Goal: Information Seeking & Learning: Learn about a topic

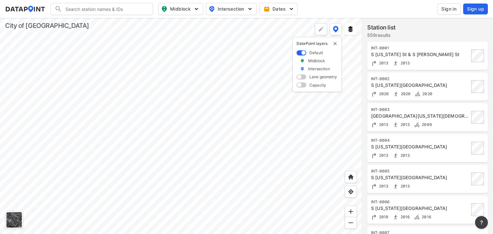
click at [236, 76] on div at bounding box center [181, 126] width 362 height 216
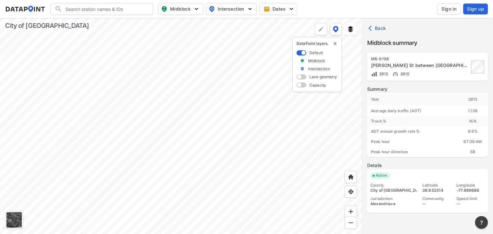
click at [222, 93] on div at bounding box center [181, 126] width 362 height 216
click at [380, 30] on span "Back" at bounding box center [378, 28] width 16 height 6
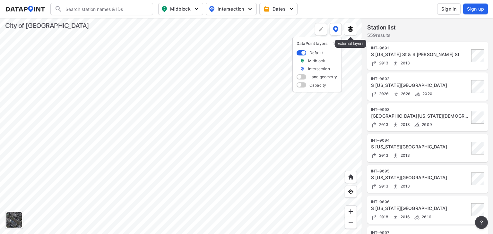
click at [348, 25] on button at bounding box center [350, 29] width 12 height 12
click at [352, 31] on img at bounding box center [350, 29] width 6 height 6
click at [294, 5] on button "Dates" at bounding box center [278, 9] width 38 height 12
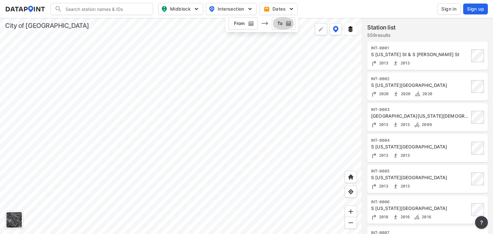
click at [288, 20] on img "button" at bounding box center [288, 23] width 6 height 6
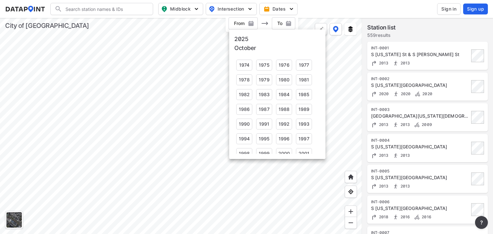
click at [255, 21] on div at bounding box center [246, 117] width 493 height 234
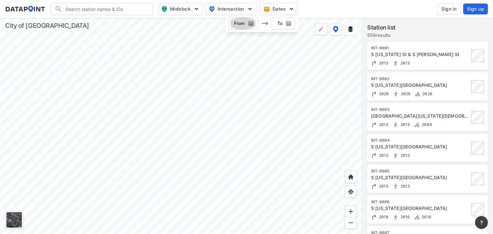
click at [251, 25] on img "button" at bounding box center [251, 23] width 6 height 6
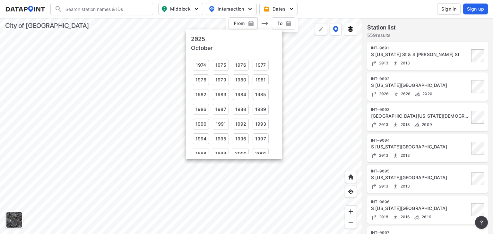
scroll to position [96, 0]
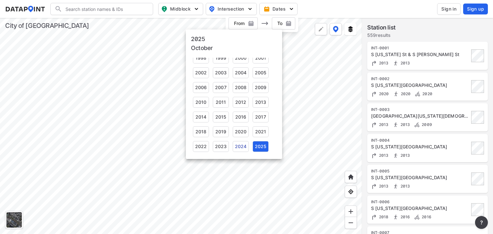
click at [240, 147] on div "2024" at bounding box center [241, 146] width 16 height 11
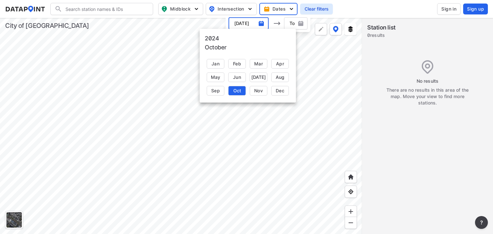
click at [261, 22] on div at bounding box center [246, 117] width 493 height 234
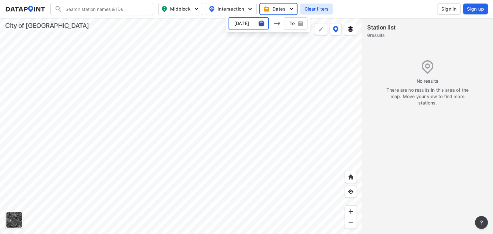
click at [261, 24] on img "button" at bounding box center [261, 23] width 6 height 6
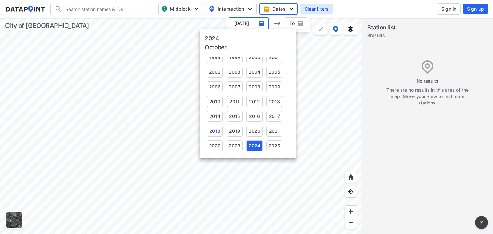
click at [216, 131] on div "2018" at bounding box center [215, 131] width 16 height 11
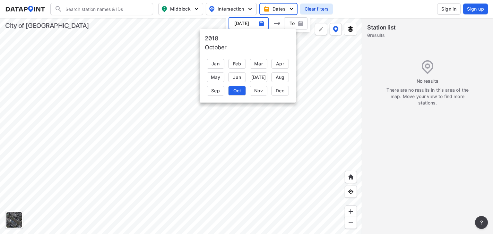
click at [261, 22] on div at bounding box center [246, 117] width 493 height 234
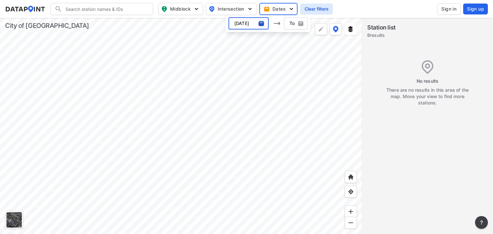
click at [261, 24] on img "button" at bounding box center [261, 23] width 6 height 6
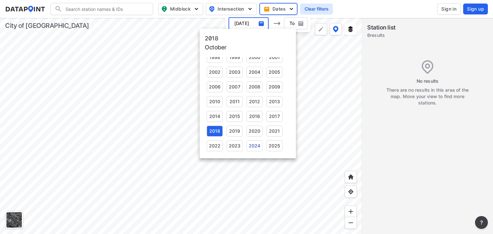
click at [259, 144] on div "2024" at bounding box center [254, 146] width 16 height 11
type input "[DATE]"
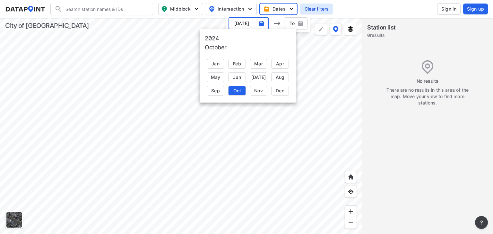
click at [308, 21] on div at bounding box center [246, 117] width 493 height 234
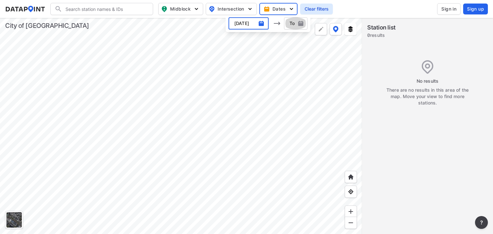
click at [291, 20] on span "button" at bounding box center [295, 23] width 23 height 6
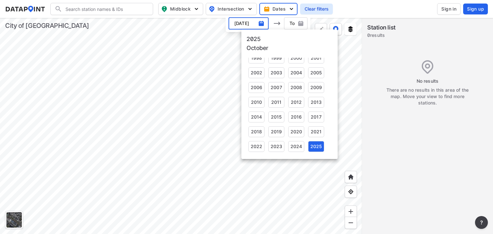
click at [314, 148] on div "2025" at bounding box center [316, 146] width 16 height 11
type input "[DATE]"
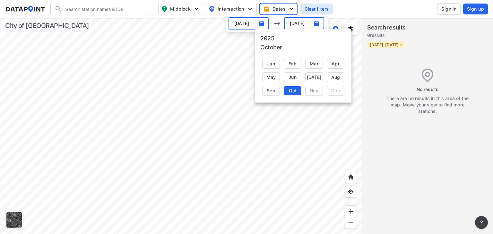
click at [291, 92] on div "Oct" at bounding box center [293, 91] width 18 height 10
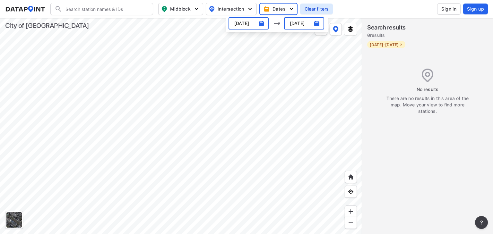
click at [259, 23] on img "button" at bounding box center [261, 23] width 6 height 6
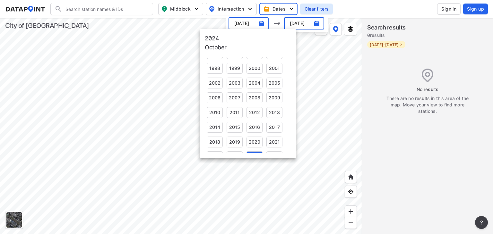
scroll to position [95, 0]
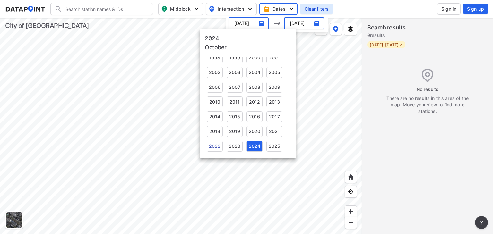
click at [212, 147] on div "2022" at bounding box center [215, 146] width 16 height 11
type input "[DATE]"
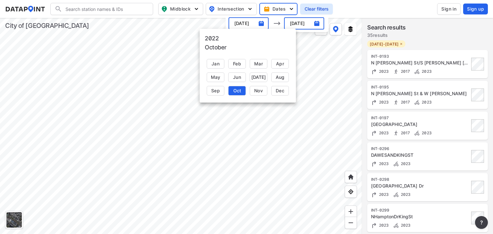
click at [238, 92] on div "Oct" at bounding box center [237, 91] width 18 height 10
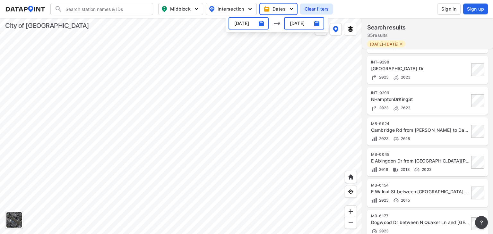
scroll to position [310, 0]
